Goal: Task Accomplishment & Management: Manage account settings

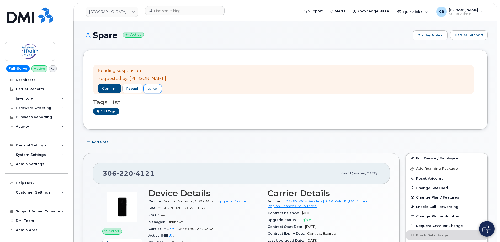
click at [153, 89] on div "cancel" at bounding box center [152, 88] width 9 height 5
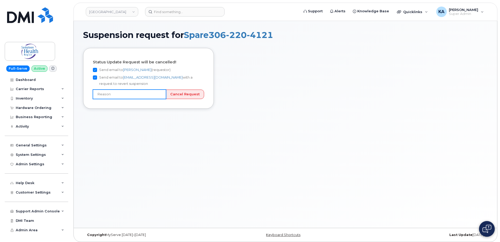
click at [111, 94] on input "text" at bounding box center [129, 94] width 73 height 9
click at [161, 96] on input "text" at bounding box center [129, 94] width 73 height 9
type input "User still using device"
click at [180, 94] on input "Cancel Request" at bounding box center [185, 95] width 38 height 10
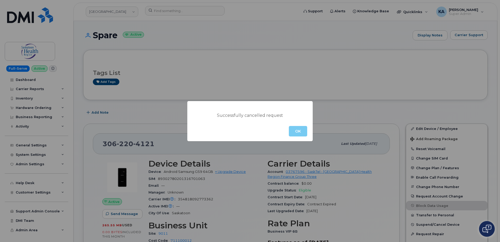
click at [301, 131] on button "OK" at bounding box center [298, 131] width 18 height 10
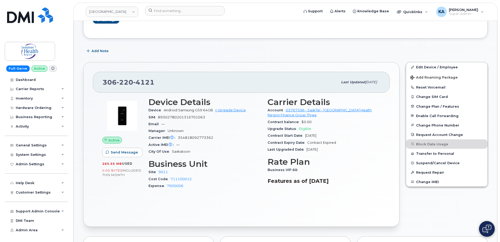
scroll to position [52, 0]
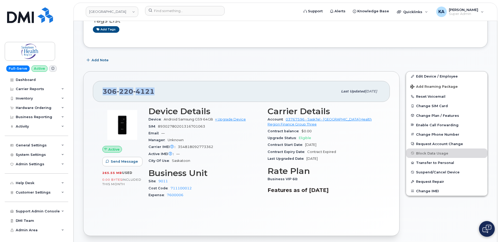
drag, startPoint x: 153, startPoint y: 92, endPoint x: 104, endPoint y: 93, distance: 49.1
click at [104, 93] on span "306 220 4121" at bounding box center [129, 92] width 52 height 8
drag, startPoint x: 104, startPoint y: 93, endPoint x: 107, endPoint y: 92, distance: 2.7
copy span "306 220 4121"
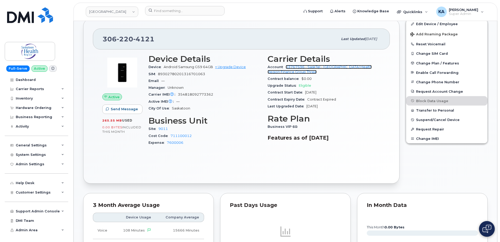
scroll to position [79, 0]
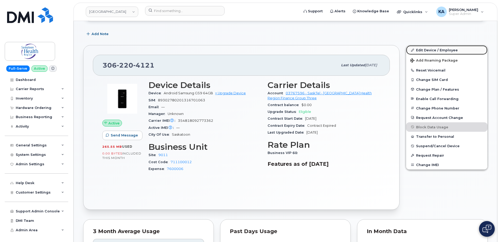
click at [432, 49] on link "Edit Device / Employee" at bounding box center [446, 49] width 81 height 9
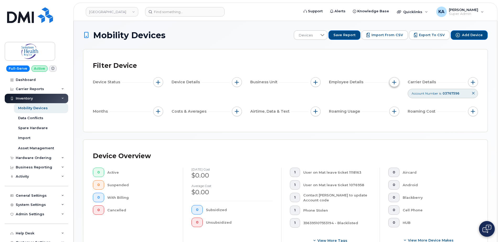
click at [394, 83] on span "button" at bounding box center [394, 82] width 4 height 4
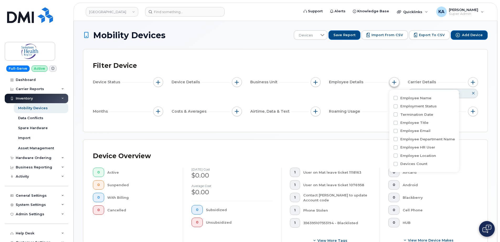
click at [394, 83] on span "button" at bounding box center [394, 82] width 4 height 4
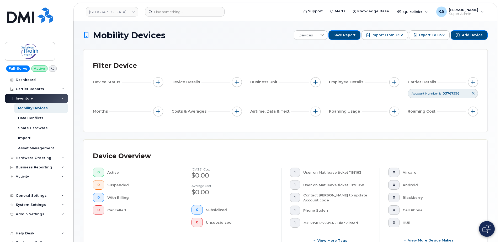
click at [414, 82] on span "Carrier Details" at bounding box center [423, 82] width 30 height 6
click at [471, 82] on span "button" at bounding box center [473, 82] width 4 height 4
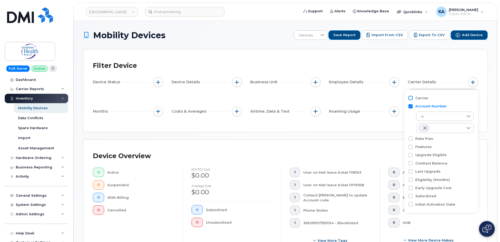
click at [412, 97] on input "Carrier" at bounding box center [410, 98] width 4 height 4
checkbox input "true"
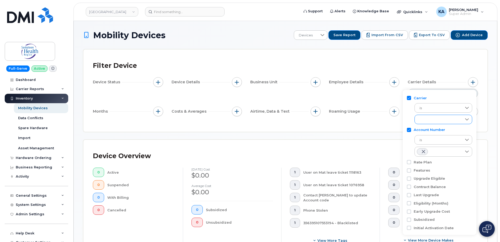
click at [467, 120] on icon at bounding box center [467, 120] width 4 height 4
click at [421, 142] on input "SaskTel" at bounding box center [421, 143] width 4 height 4
checkbox input "true"
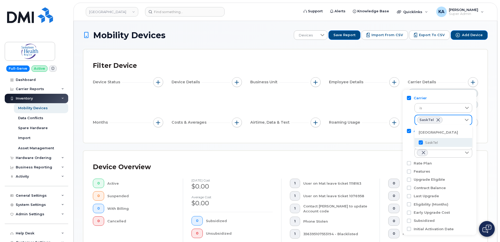
click at [385, 139] on div "Filter Device Device Status Device Details Business Unit Employee Details Carri…" at bounding box center [285, 96] width 404 height 93
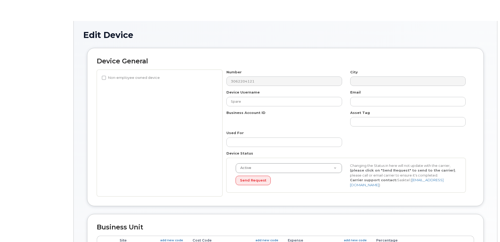
select select "20985"
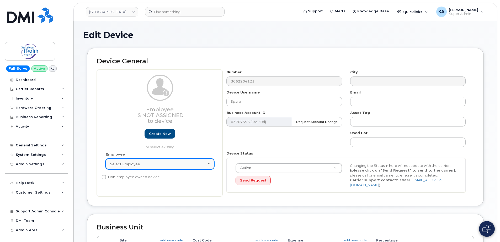
click at [155, 162] on div "Select employee" at bounding box center [159, 164] width 99 height 5
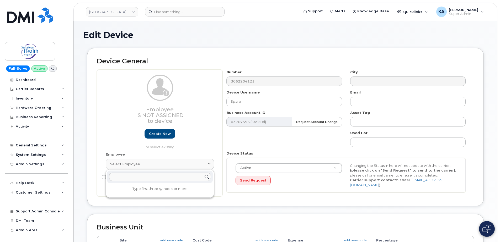
type input "l"
type input "D"
click at [123, 129] on div "Employee Is not assigned to device Create new or select existing" at bounding box center [160, 112] width 108 height 75
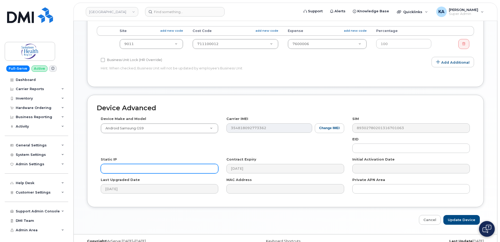
scroll to position [219, 0]
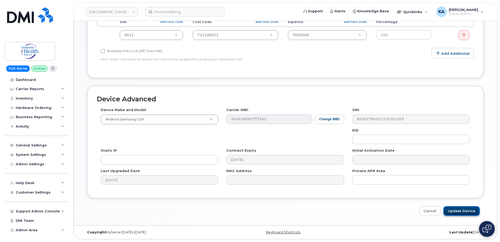
click at [461, 211] on input "Update Device" at bounding box center [461, 211] width 36 height 10
type input "Saving..."
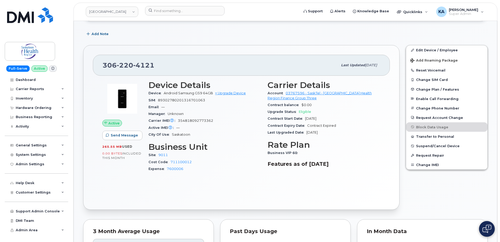
scroll to position [52, 0]
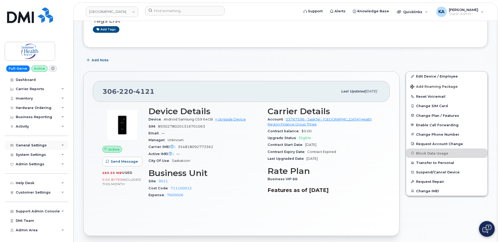
click at [61, 145] on div "General Settings" at bounding box center [36, 145] width 63 height 9
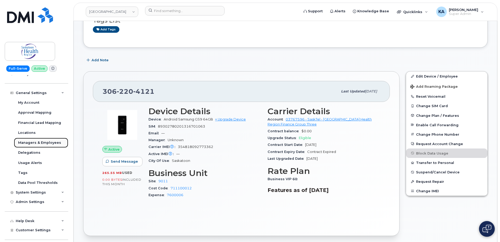
click at [50, 142] on div "Managers & Employees" at bounding box center [39, 143] width 43 height 5
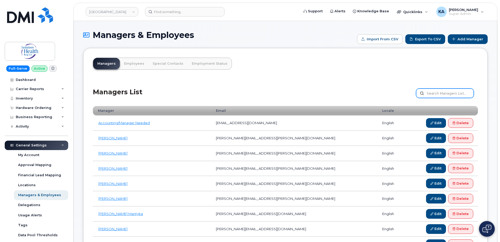
click at [439, 95] on input "text" at bounding box center [445, 93] width 58 height 9
type input "[PERSON_NAME]"
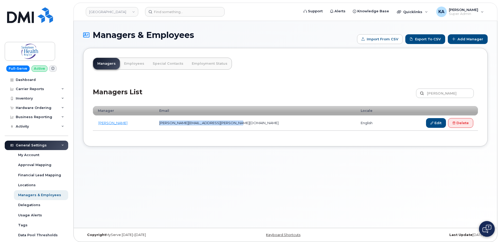
drag, startPoint x: 240, startPoint y: 124, endPoint x: 171, endPoint y: 125, distance: 69.8
click at [171, 125] on td "[PERSON_NAME][EMAIL_ADDRESS][PERSON_NAME][DOMAIN_NAME]" at bounding box center [255, 123] width 201 height 15
drag, startPoint x: 171, startPoint y: 125, endPoint x: 173, endPoint y: 123, distance: 3.2
copy td "[PERSON_NAME][EMAIL_ADDRESS][PERSON_NAME][DOMAIN_NAME]"
